Goal: Transaction & Acquisition: Subscribe to service/newsletter

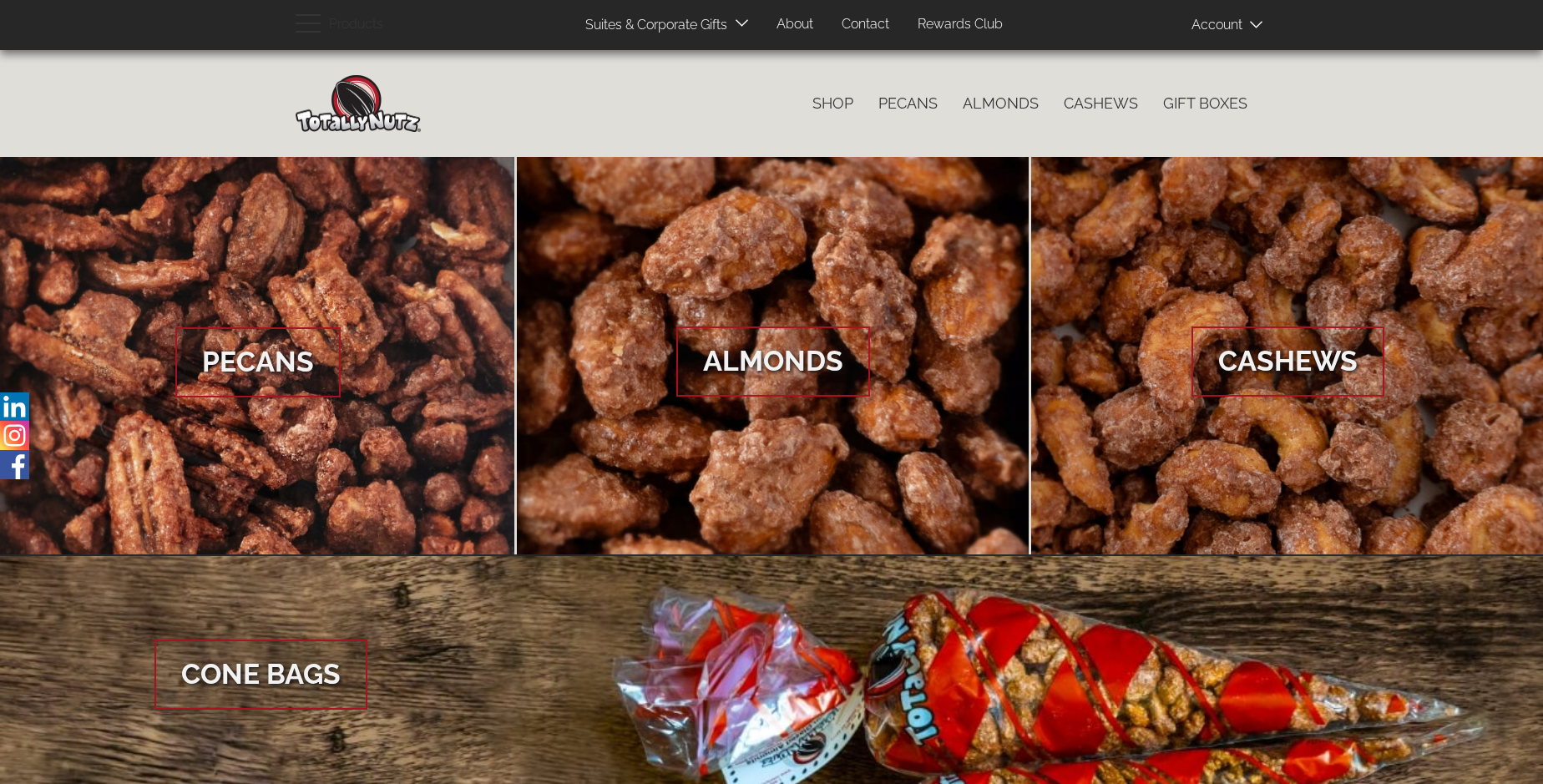
scroll to position [2495, 0]
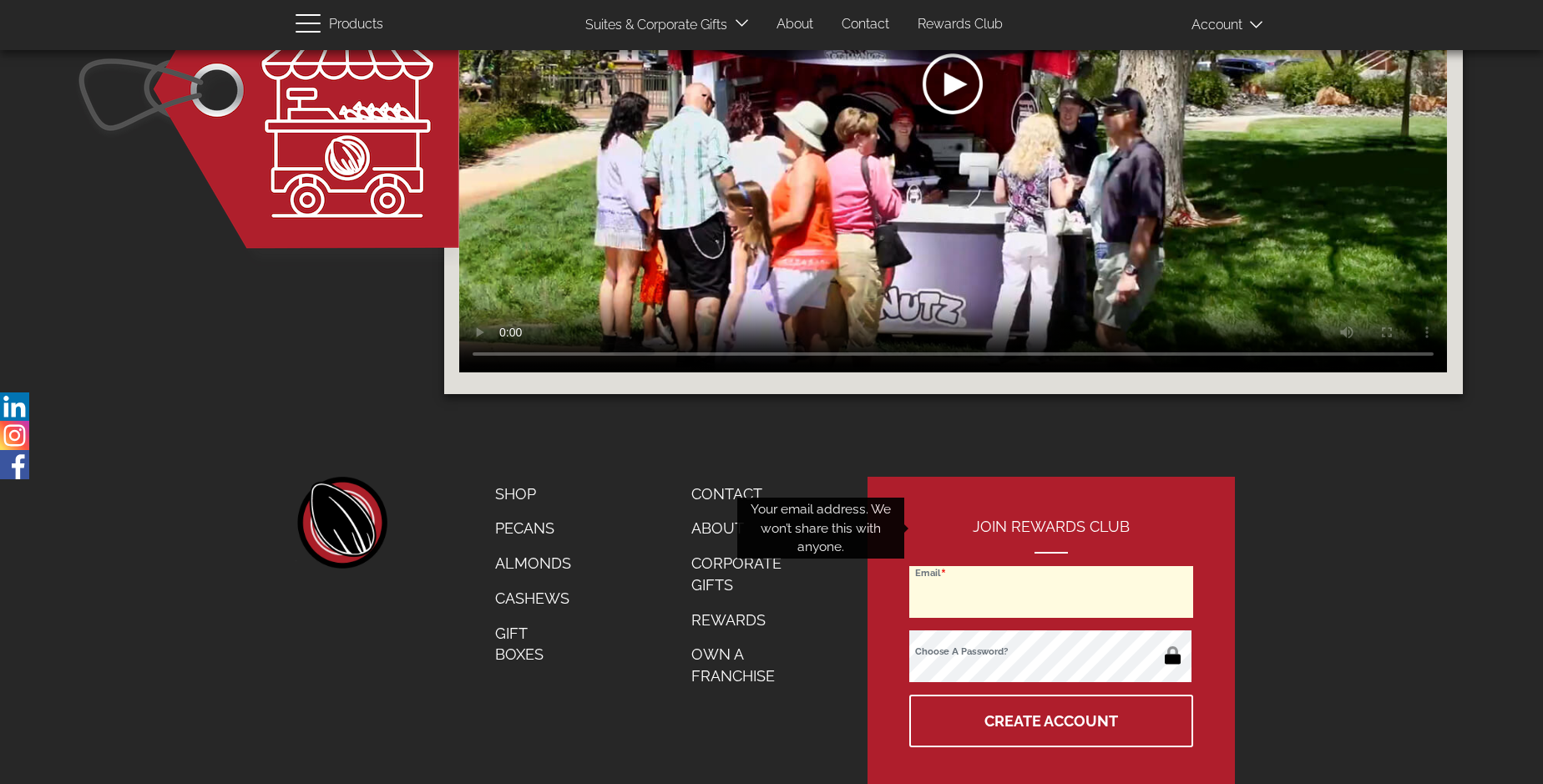
click at [1052, 566] on input "Email" at bounding box center [1052, 592] width 284 height 52
type input "[EMAIL_ADDRESS][DOMAIN_NAME]"
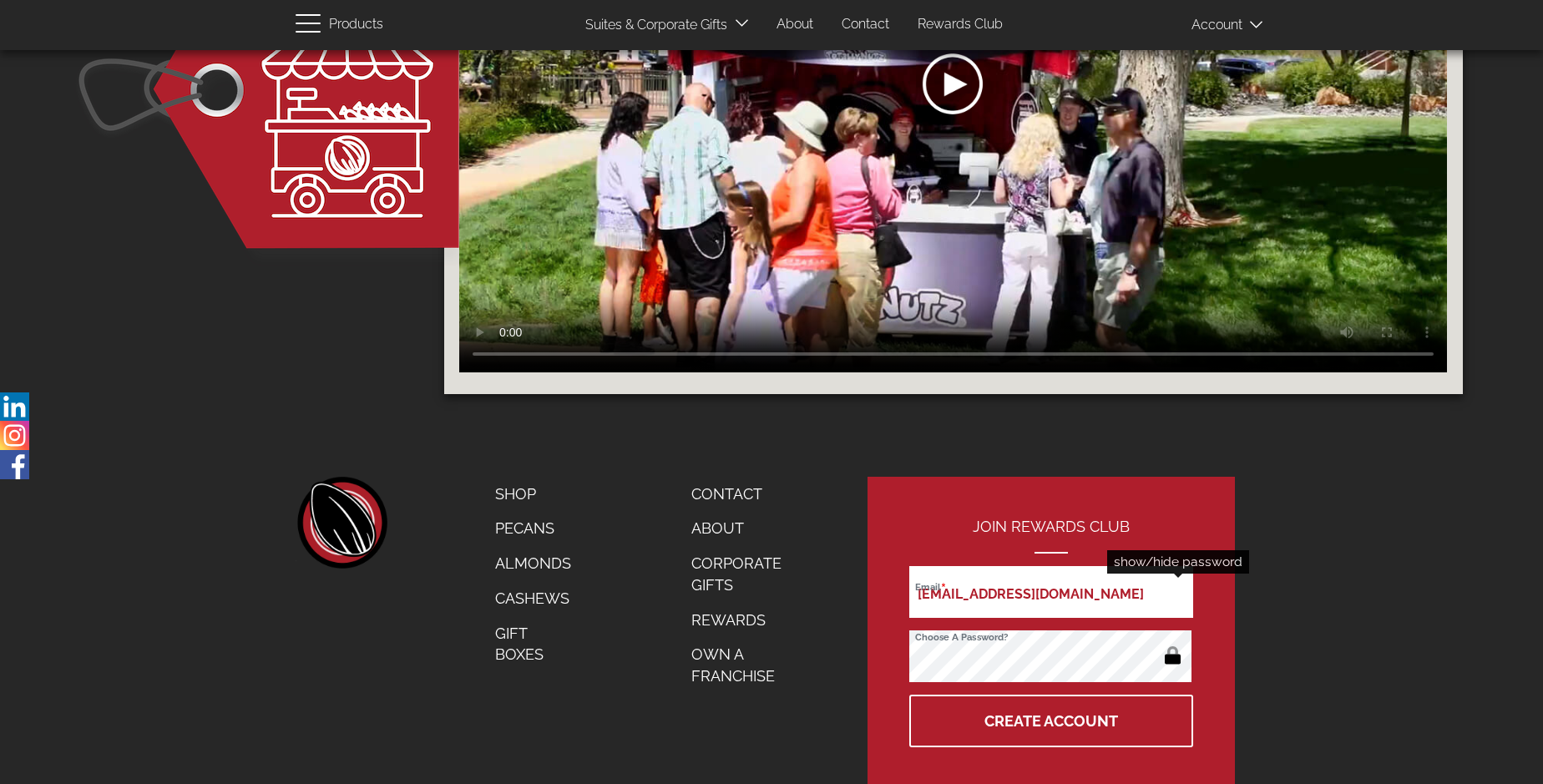
click at [1172, 644] on button "button" at bounding box center [1172, 657] width 33 height 27
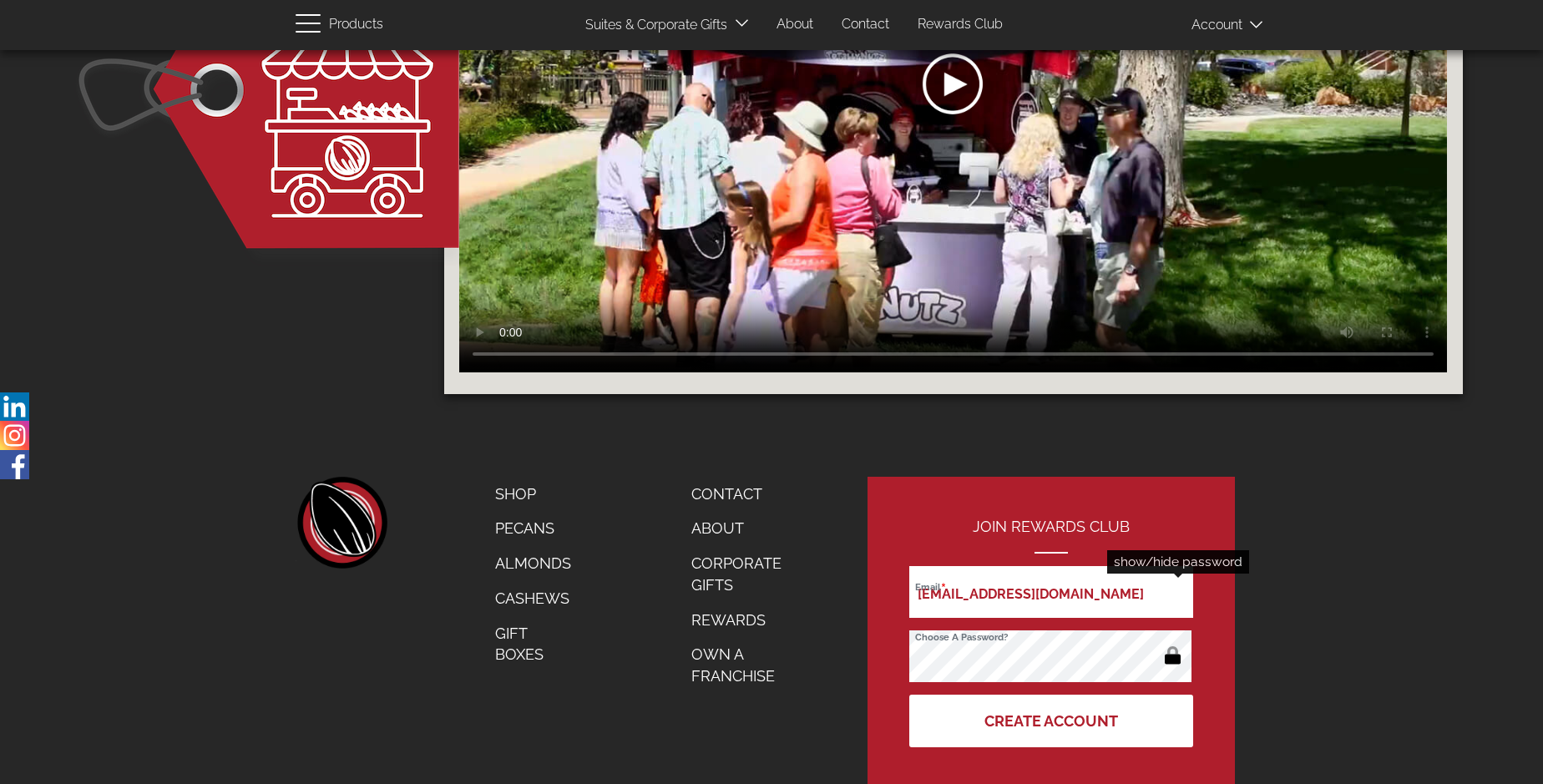
click at [1052, 695] on button "Create Account" at bounding box center [1052, 721] width 284 height 53
